Goal: Communication & Community: Answer question/provide support

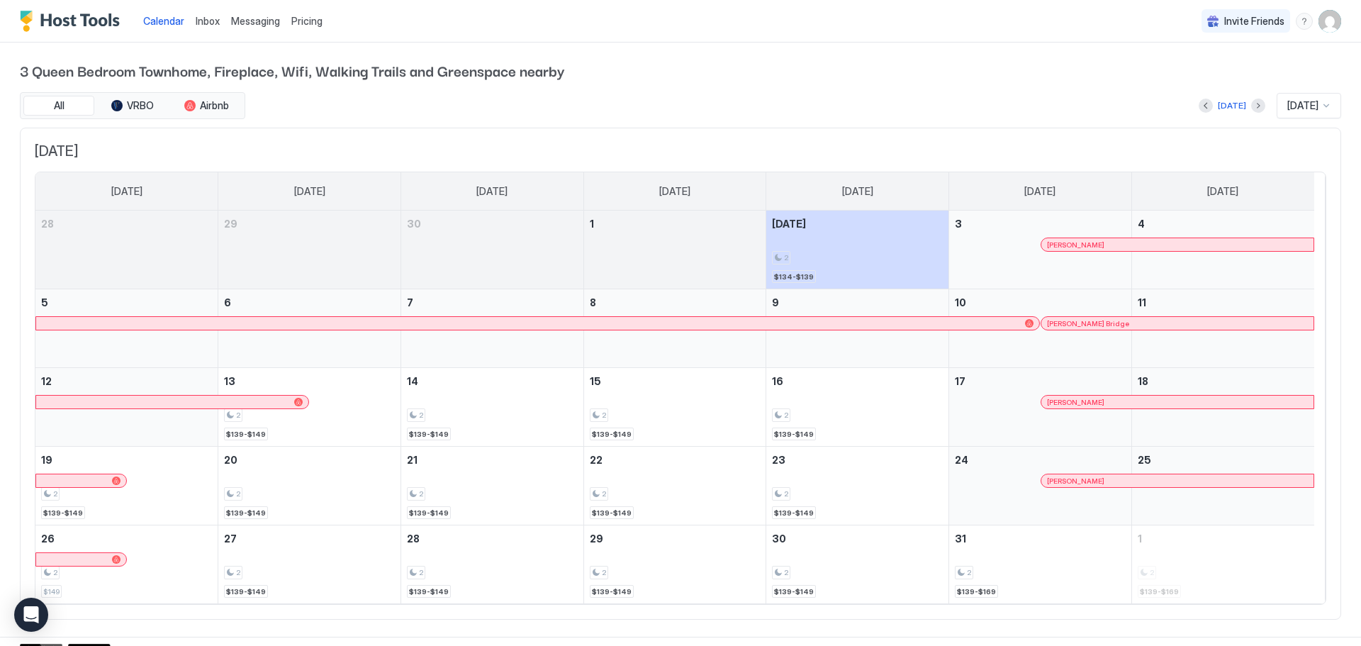
click at [1199, 329] on div "[PERSON_NAME] Bridge" at bounding box center [1177, 323] width 272 height 13
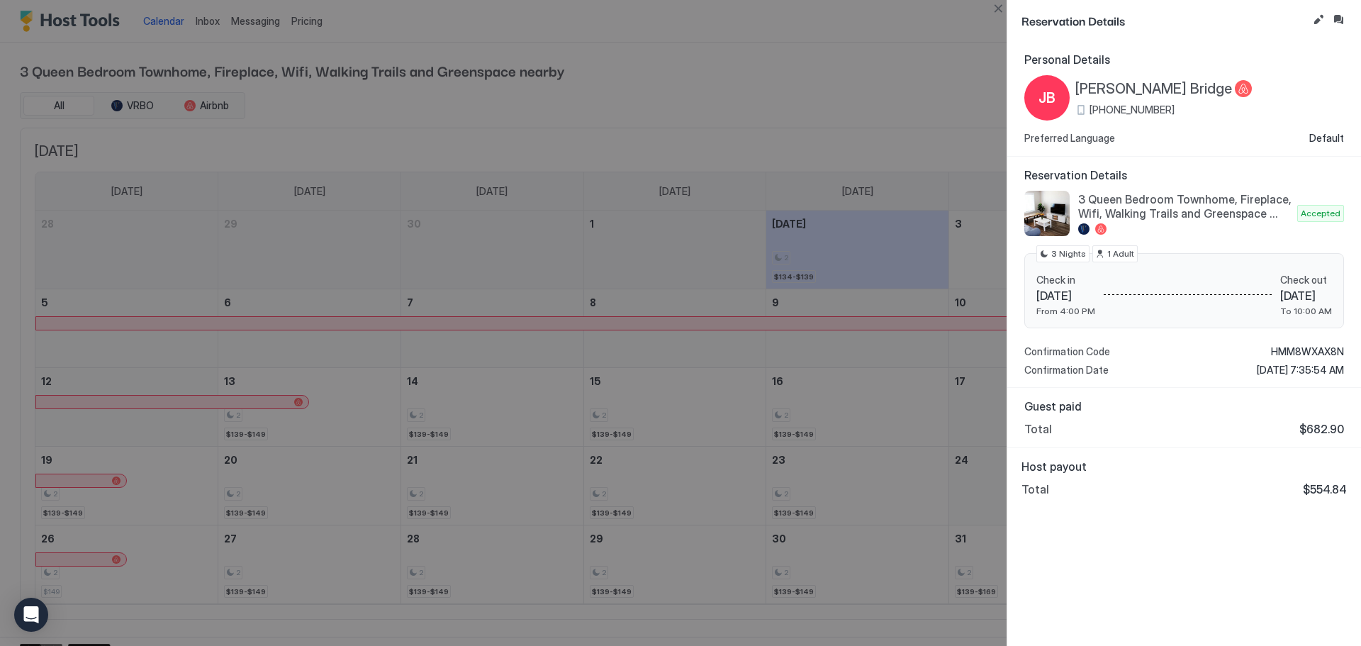
click at [257, 12] on div at bounding box center [680, 323] width 1361 height 646
click at [263, 40] on div at bounding box center [680, 323] width 1361 height 646
drag, startPoint x: 1002, startPoint y: 9, endPoint x: 990, endPoint y: 9, distance: 12.8
click at [1001, 9] on button "Close" at bounding box center [998, 8] width 17 height 17
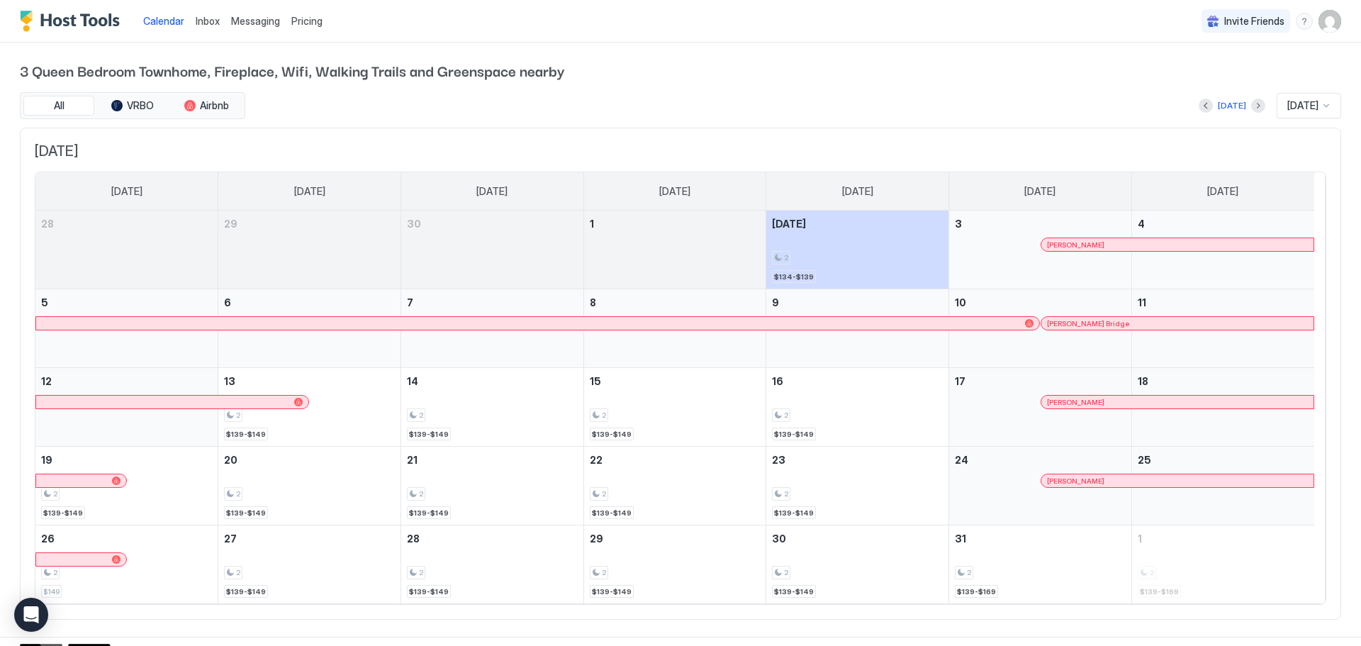
click at [267, 18] on span "Messaging" at bounding box center [255, 21] width 49 height 12
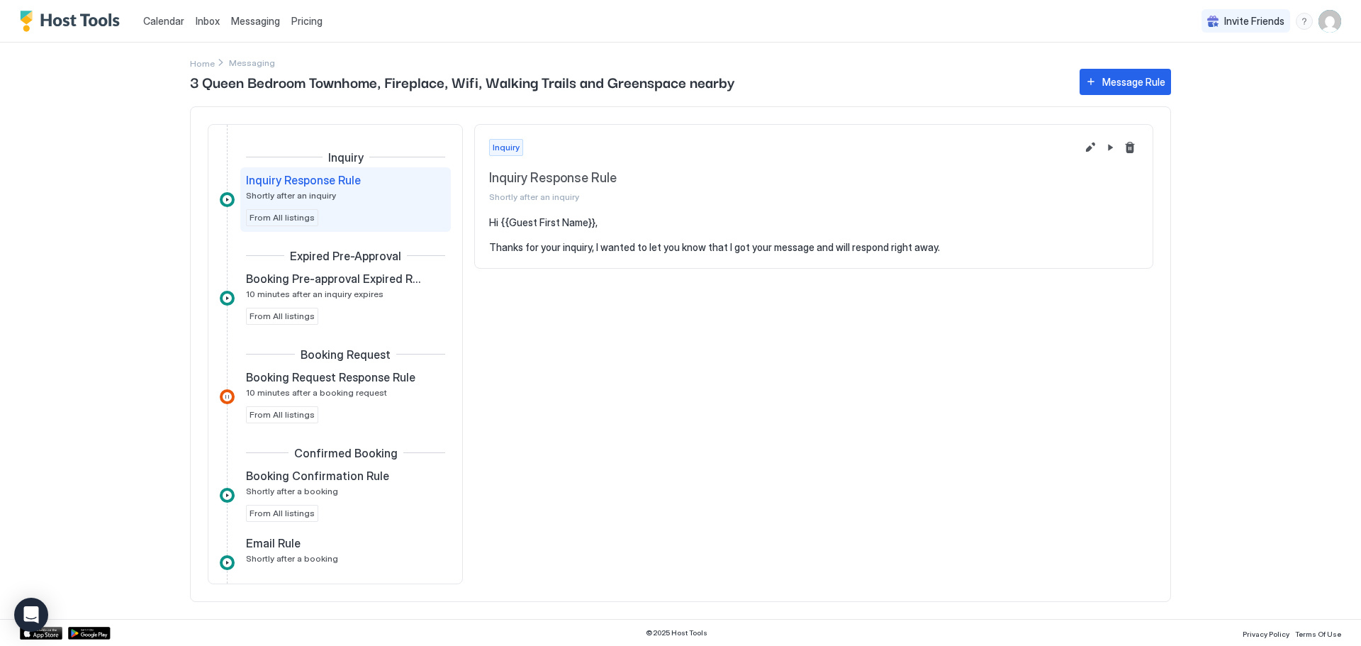
click at [201, 21] on span "Inbox" at bounding box center [208, 21] width 24 height 12
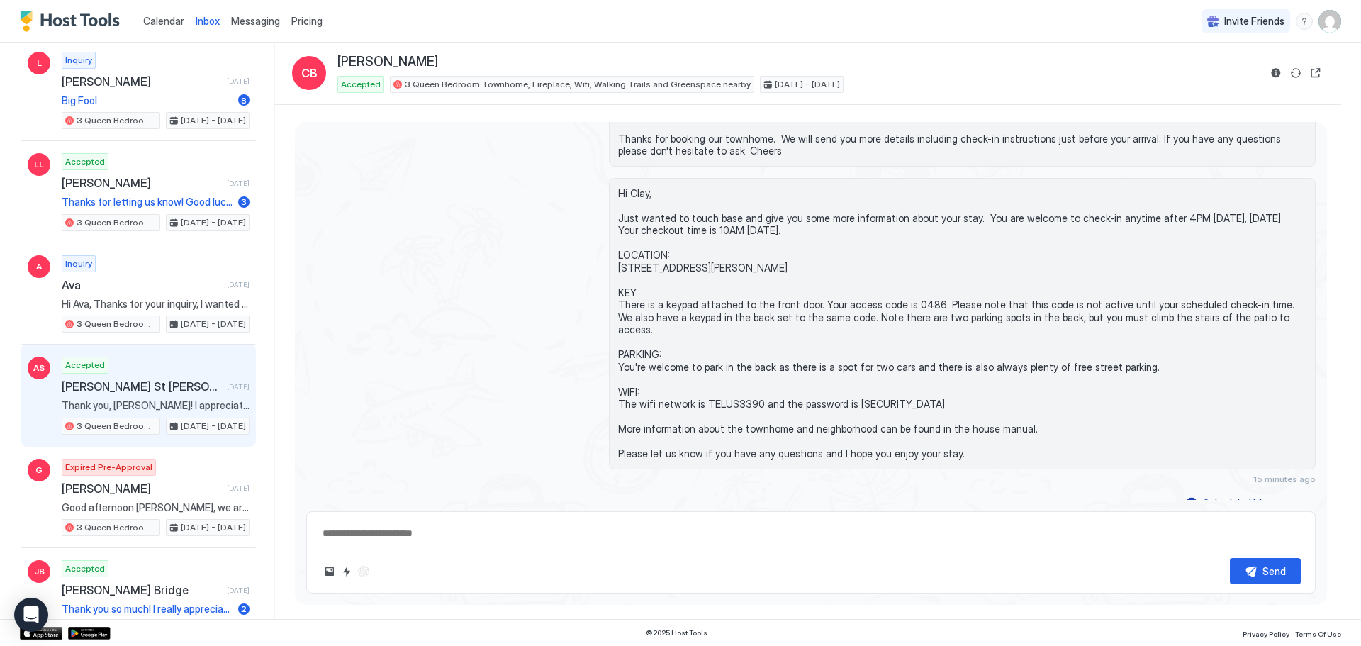
scroll to position [567, 0]
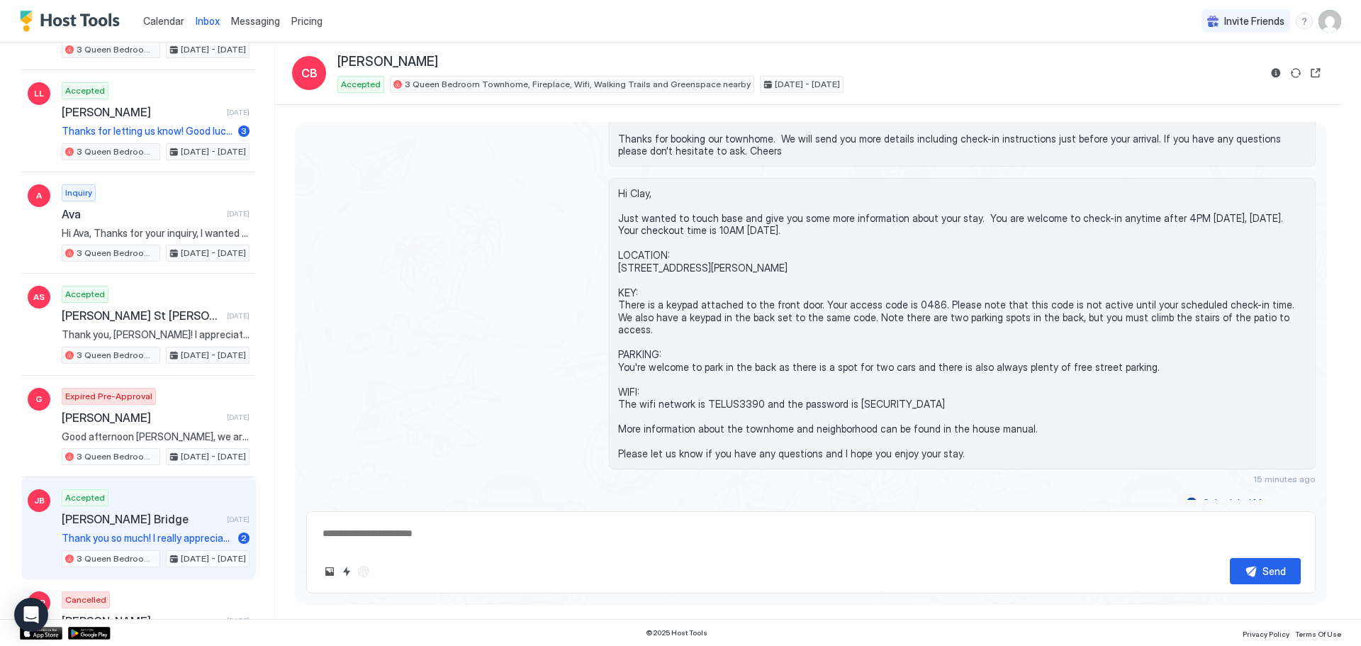
click at [150, 524] on span "[PERSON_NAME] Bridge" at bounding box center [142, 519] width 160 height 14
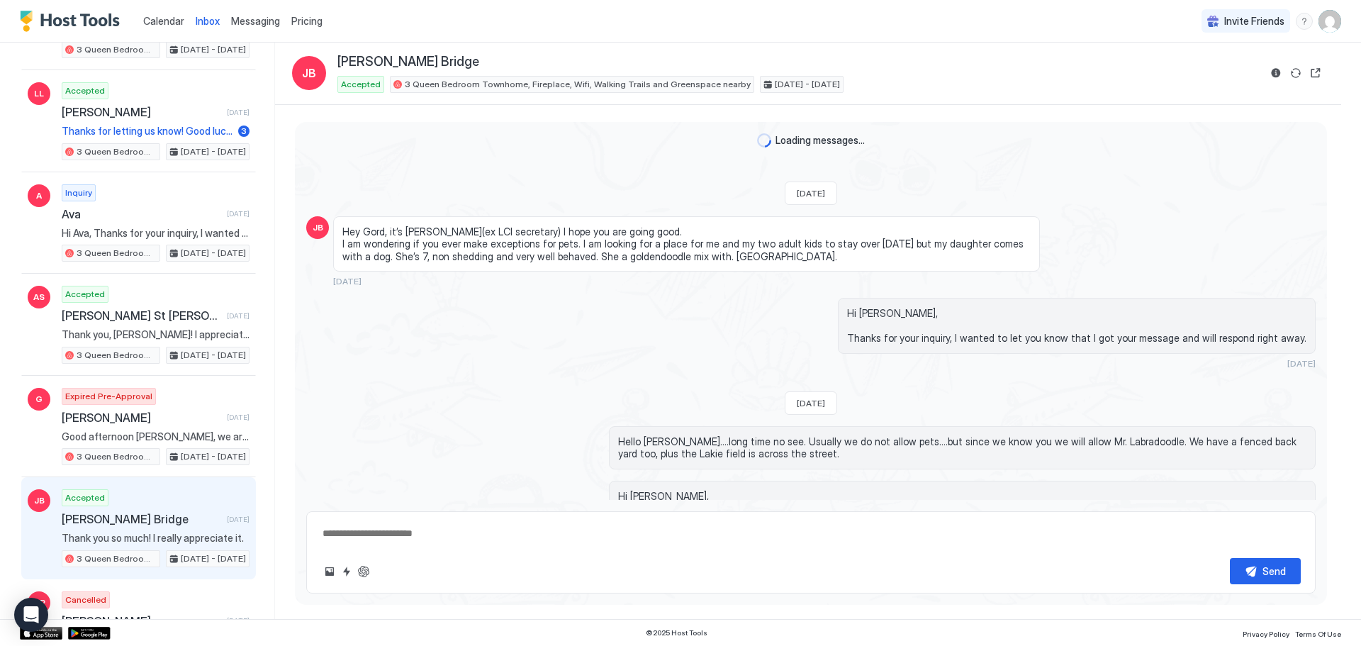
scroll to position [262, 0]
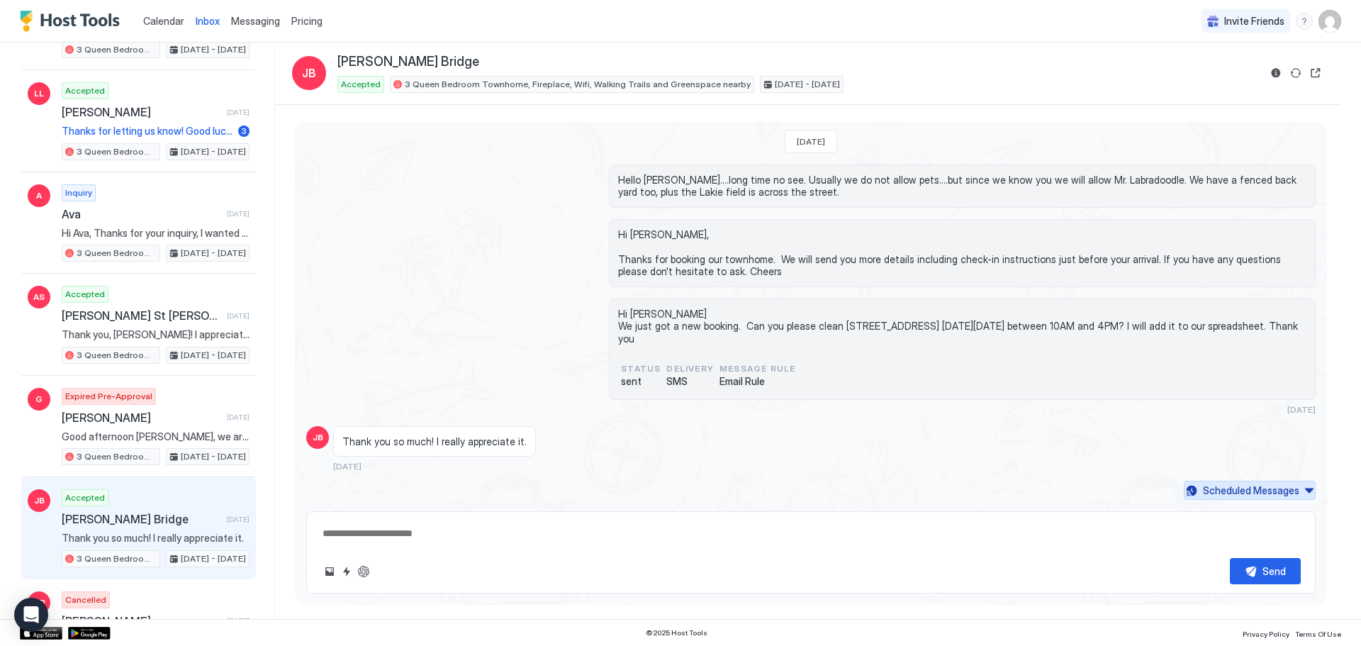
click at [1248, 491] on div "Scheduled Messages" at bounding box center [1251, 490] width 96 height 15
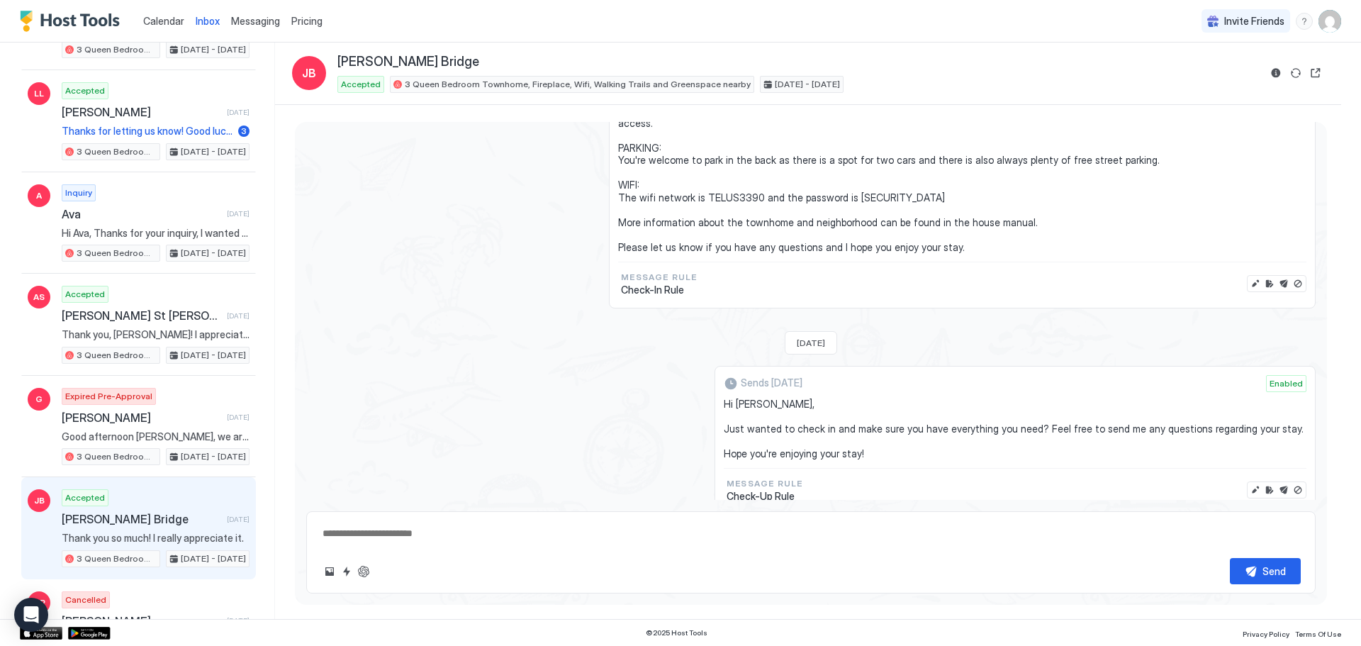
scroll to position [630, 0]
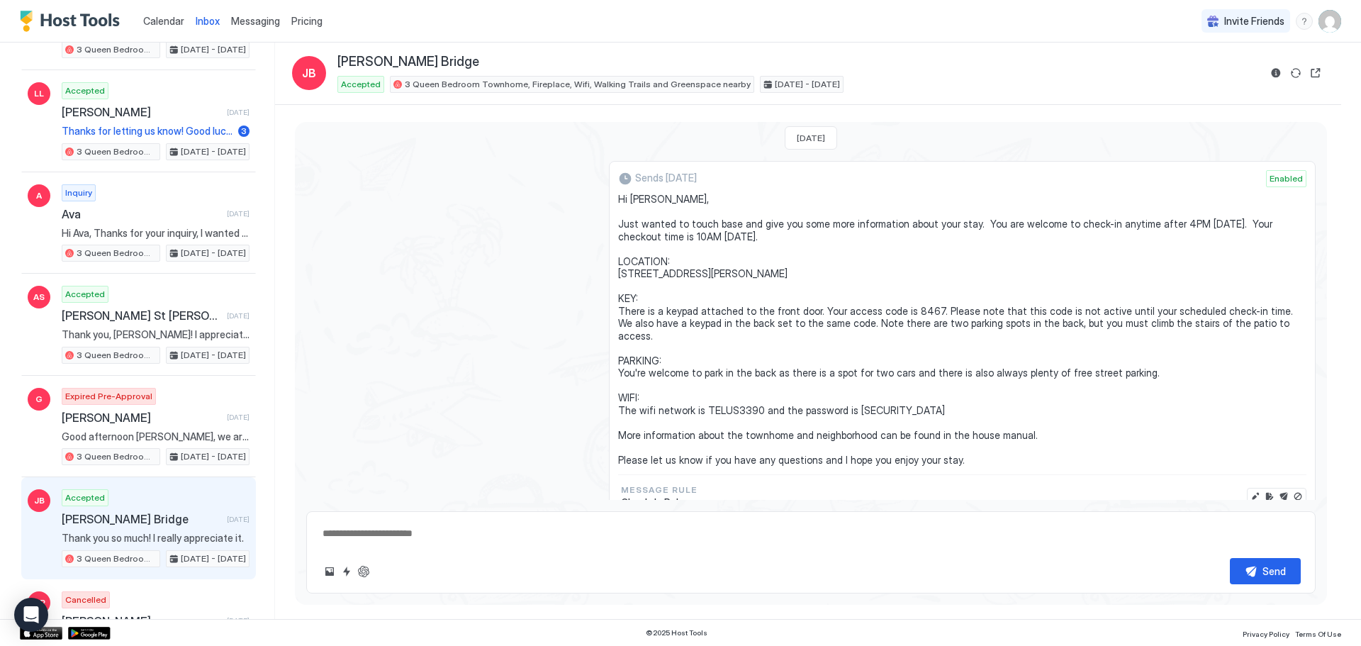
type textarea "*"
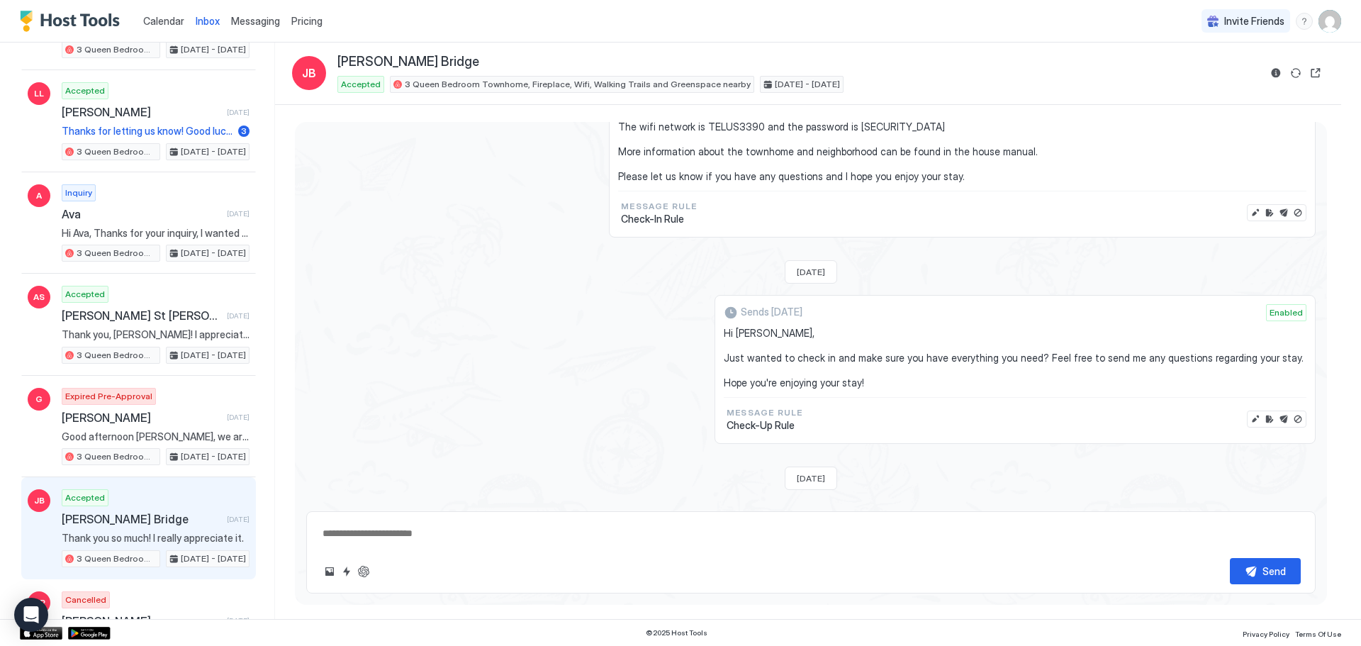
scroll to position [559, 0]
